Goal: Check status: Check status

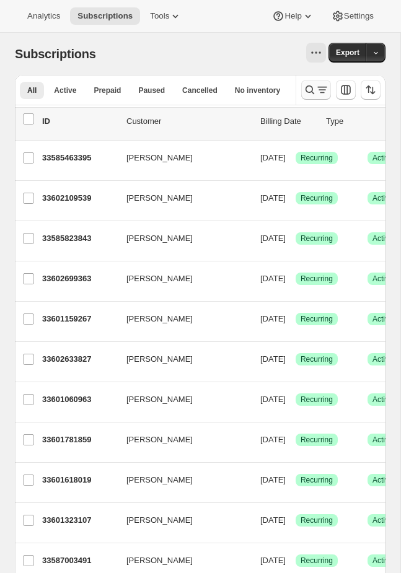
click at [304, 89] on icon "Search and filter results" at bounding box center [310, 90] width 12 height 12
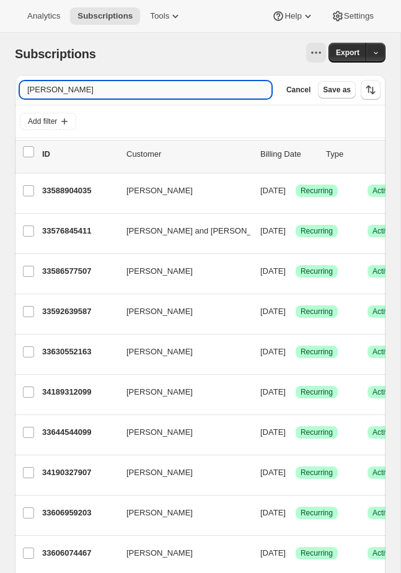
click at [122, 91] on input "[PERSON_NAME]" at bounding box center [146, 89] width 252 height 17
type input "[PERSON_NAME]"
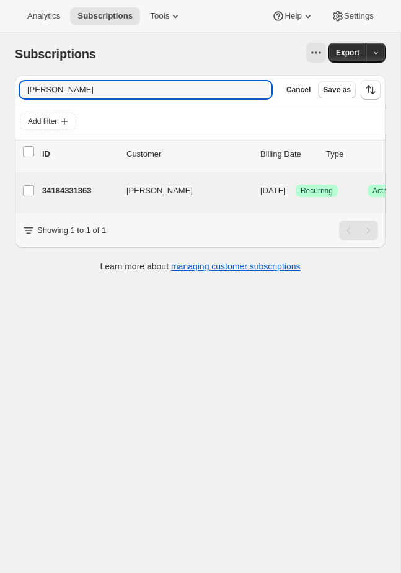
click at [214, 201] on div "34184331363 [PERSON_NAME] [DATE] Success Recurring Success Active 3 items $20.00" at bounding box center [307, 193] width 531 height 25
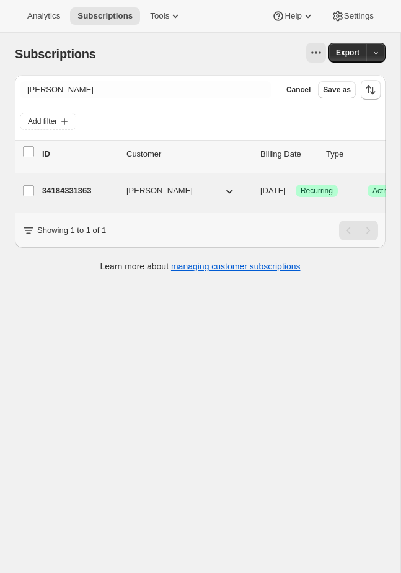
click at [266, 193] on span "[DATE]" at bounding box center [272, 190] width 25 height 9
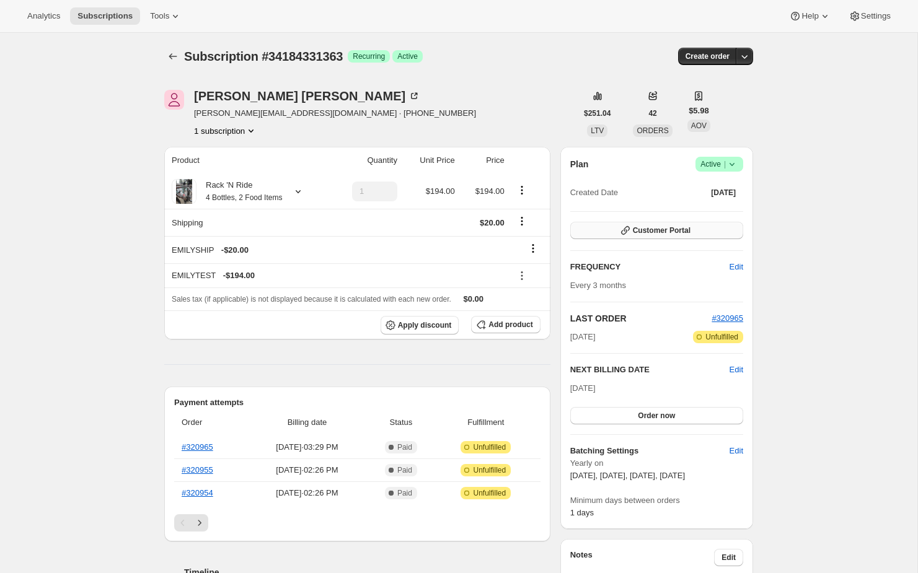
click at [400, 229] on span "Customer Portal" at bounding box center [662, 231] width 58 height 10
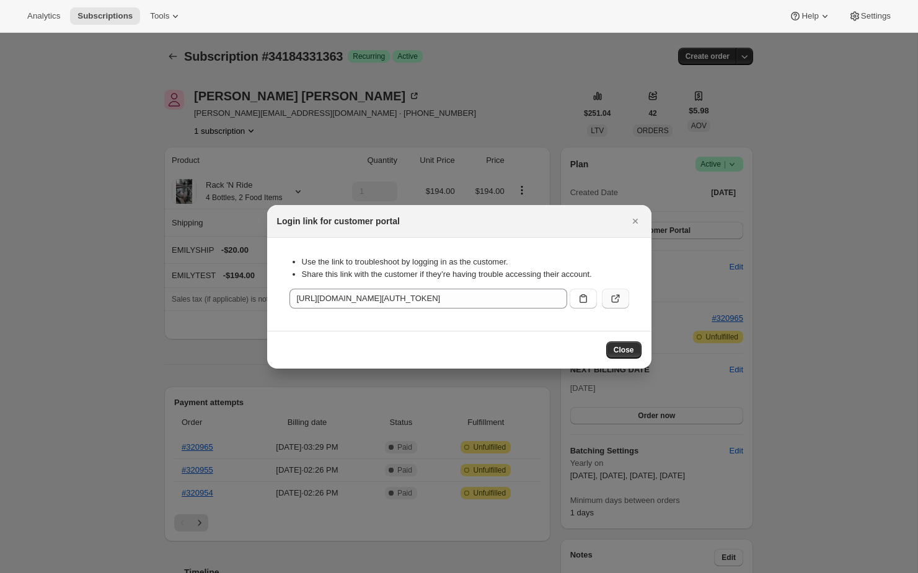
click at [400, 298] on icon ":rcd:" at bounding box center [615, 299] width 12 height 12
click at [400, 218] on icon "Close" at bounding box center [635, 221] width 12 height 12
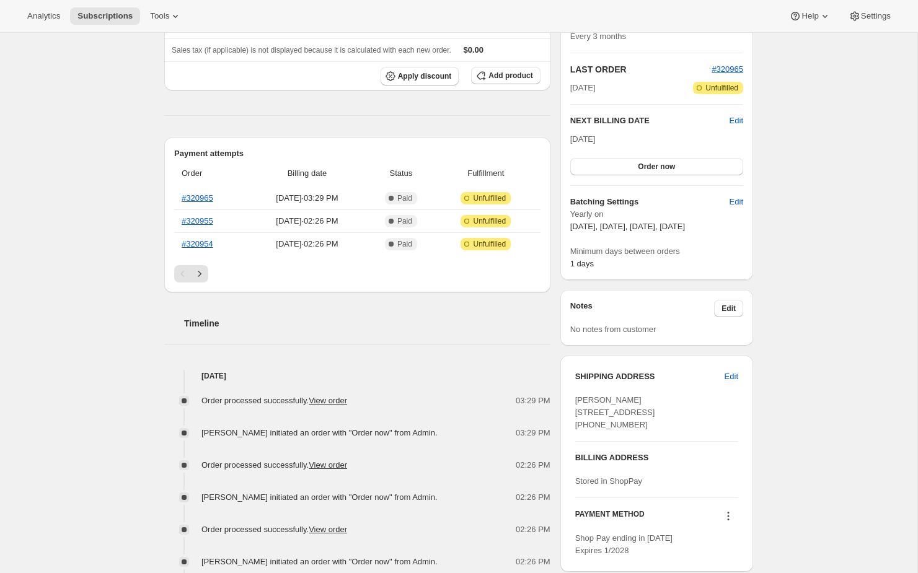
scroll to position [221, 0]
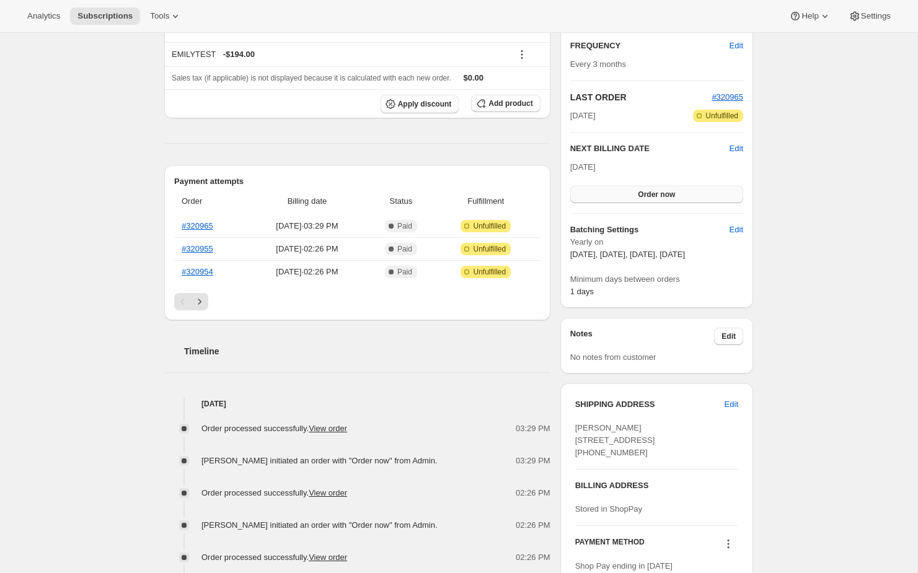
click at [400, 198] on span "Order now" at bounding box center [656, 195] width 37 height 10
click at [400, 198] on button "Click to confirm" at bounding box center [656, 194] width 173 height 17
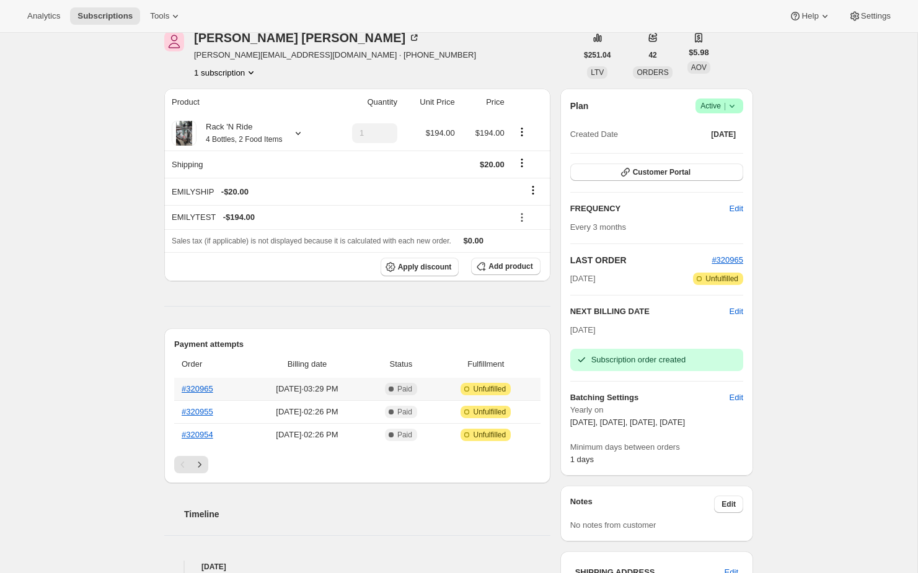
scroll to position [0, 0]
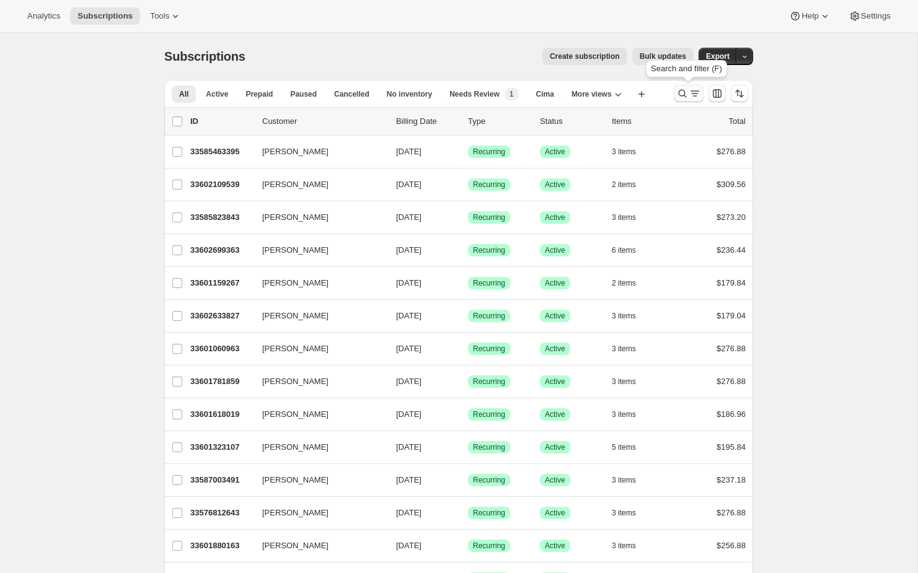
click at [679, 93] on icon "Search and filter results" at bounding box center [682, 93] width 12 height 12
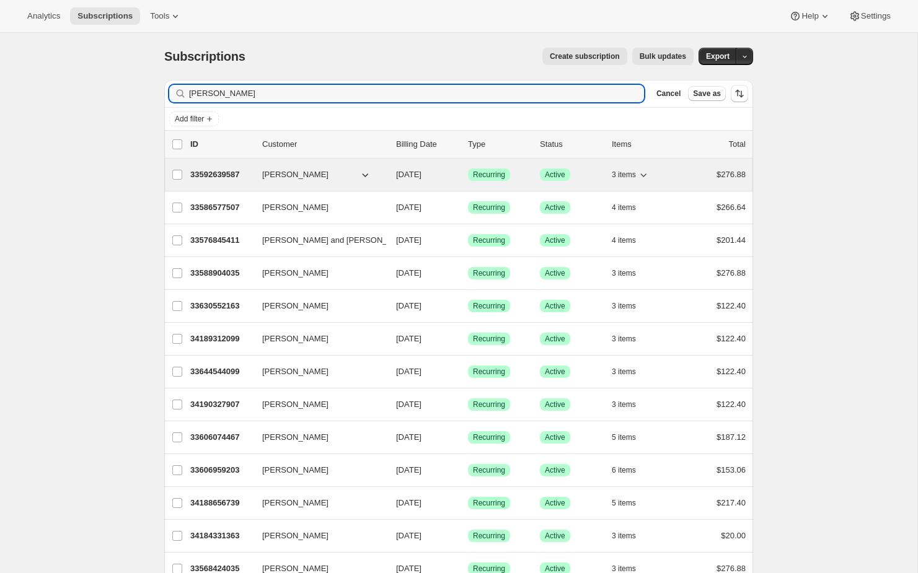
type input "[PERSON_NAME]"
click at [355, 182] on div "33592639587 [PERSON_NAME] [DATE] Success Recurring Success Active 3 items $276.…" at bounding box center [467, 174] width 555 height 17
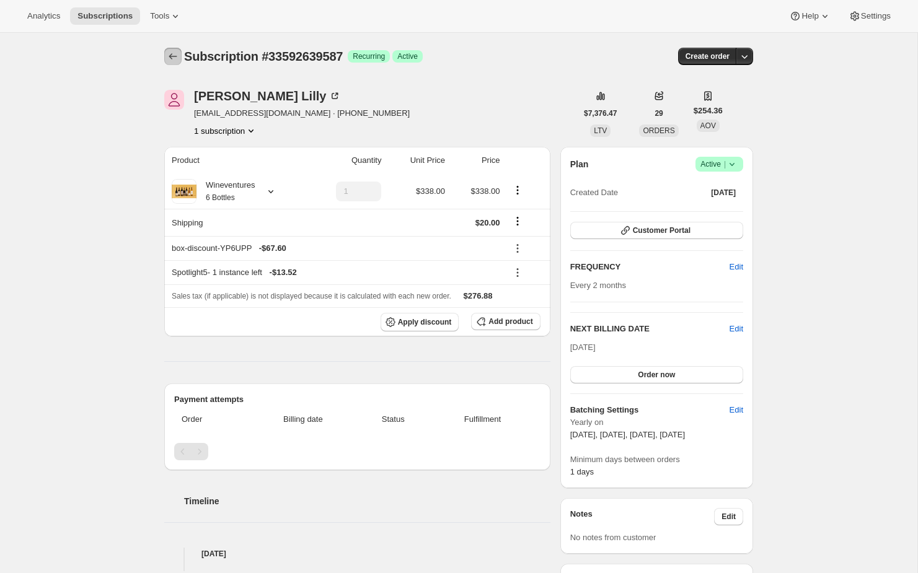
click at [176, 56] on icon "Subscriptions" at bounding box center [173, 56] width 12 height 12
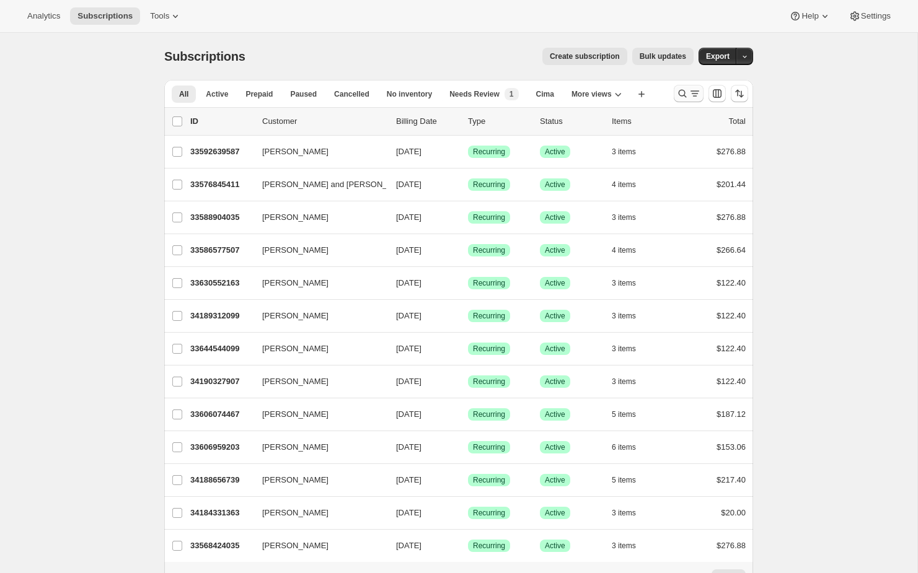
click at [677, 94] on icon "Search and filter results" at bounding box center [682, 93] width 12 height 12
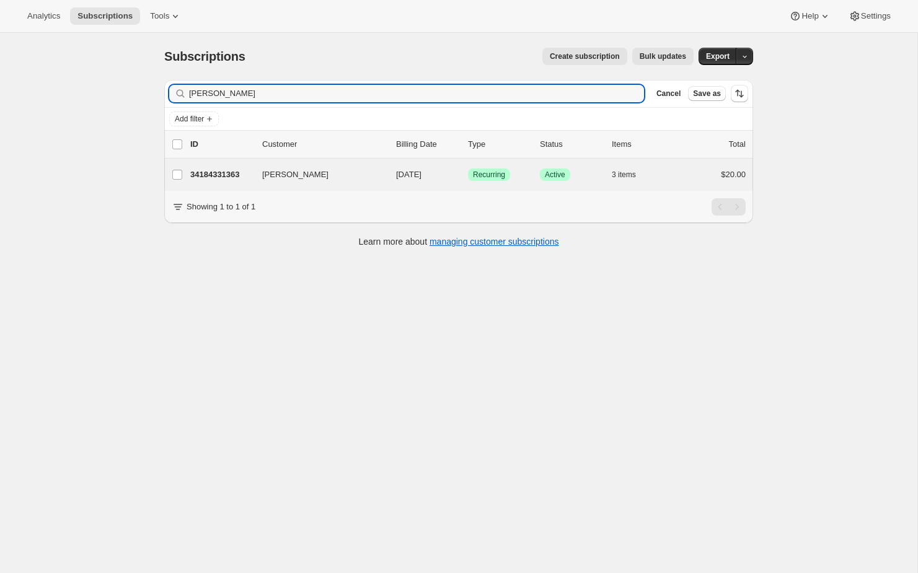
type input "[PERSON_NAME]"
click at [464, 187] on div "[PERSON_NAME] 34184331363 [PERSON_NAME] [DATE] Success Recurring Success Active…" at bounding box center [458, 175] width 589 height 32
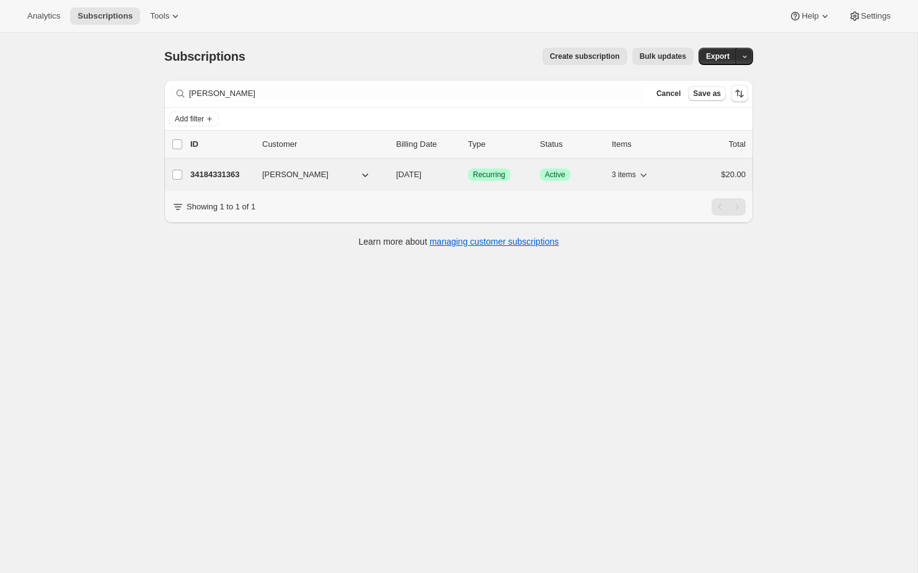
click at [698, 175] on div "$20.00" at bounding box center [715, 175] width 62 height 12
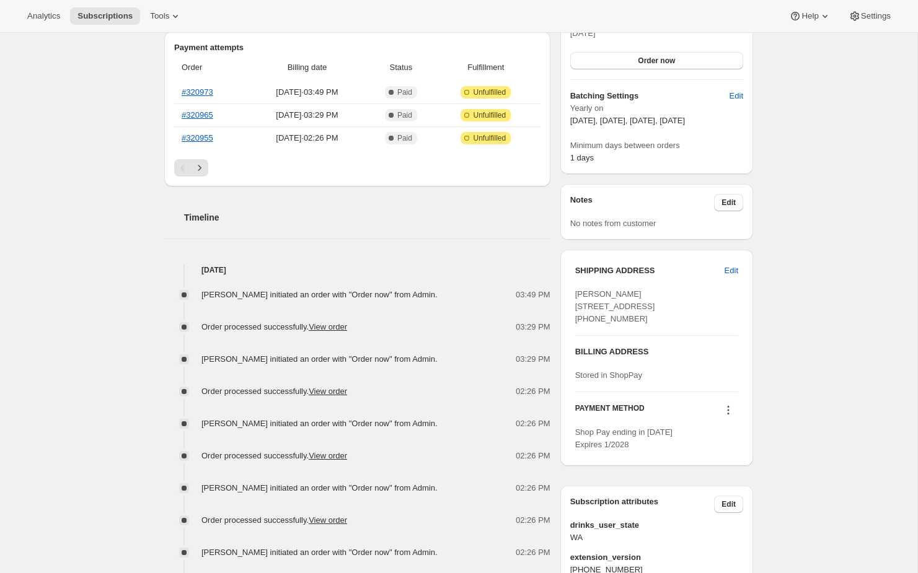
scroll to position [361, 0]
